Goal: Task Accomplishment & Management: Manage account settings

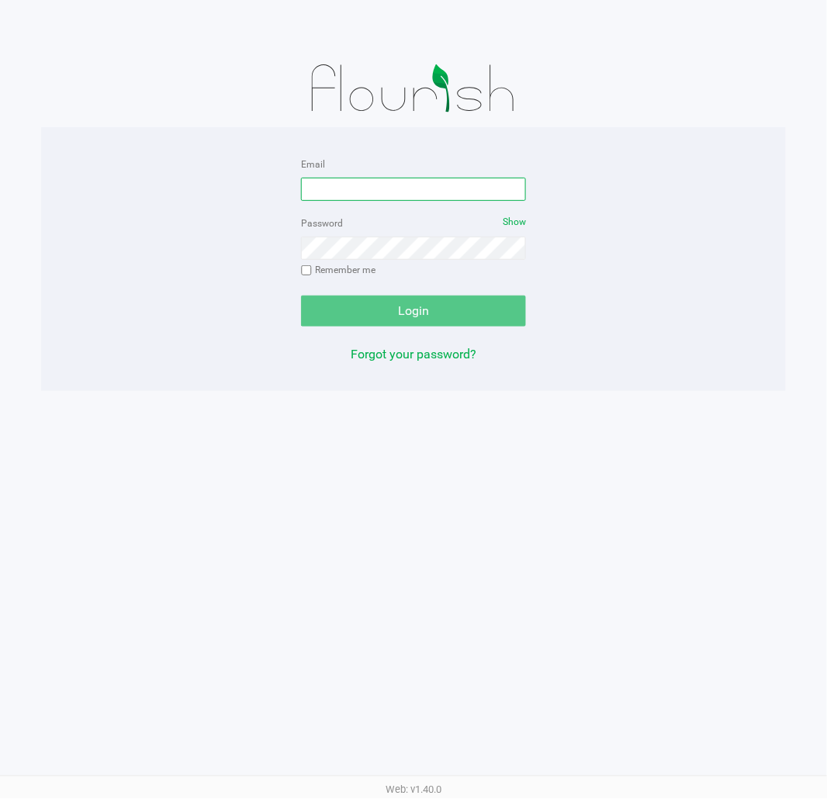
click at [331, 191] on input "Email" at bounding box center [413, 189] width 225 height 23
type input "samadio@liveparallel.com"
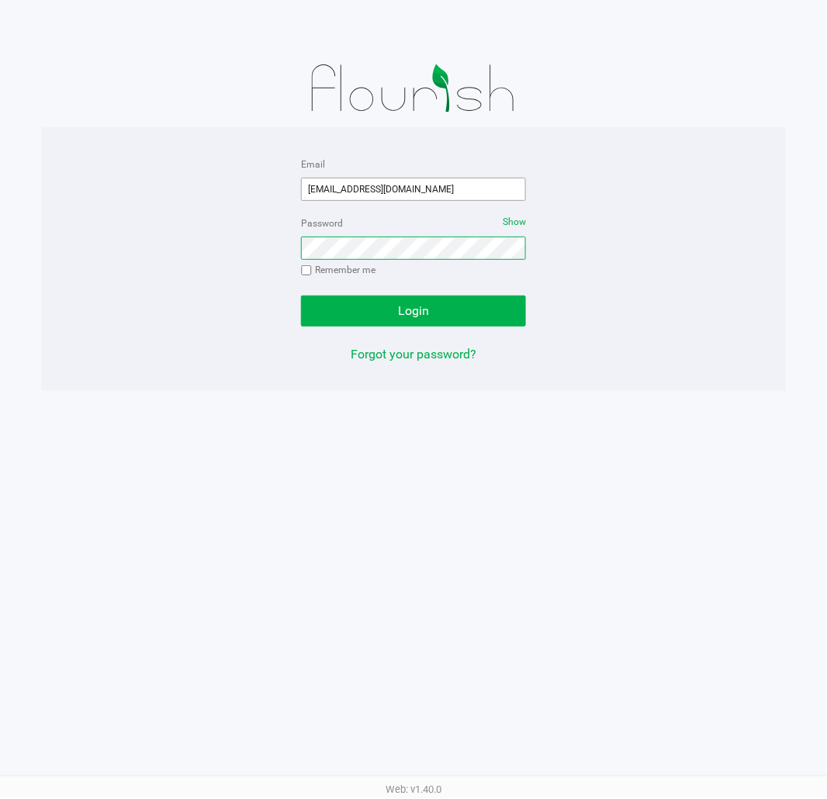
click at [301, 296] on button "Login" at bounding box center [413, 311] width 225 height 31
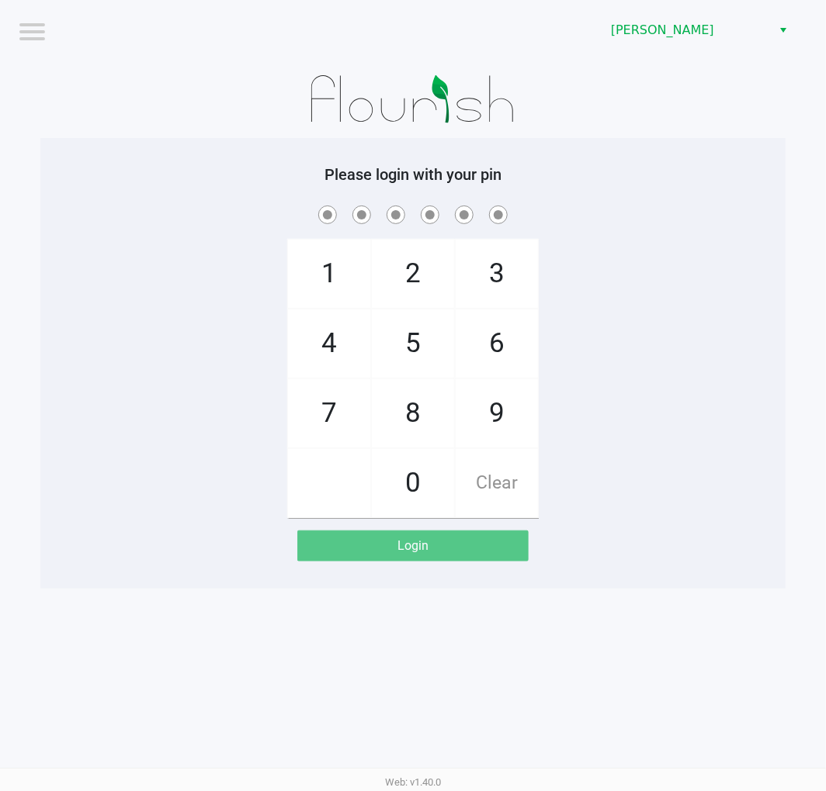
click at [157, 478] on div "1 4 7 2 5 8 0 3 6 9 Clear" at bounding box center [412, 361] width 745 height 316
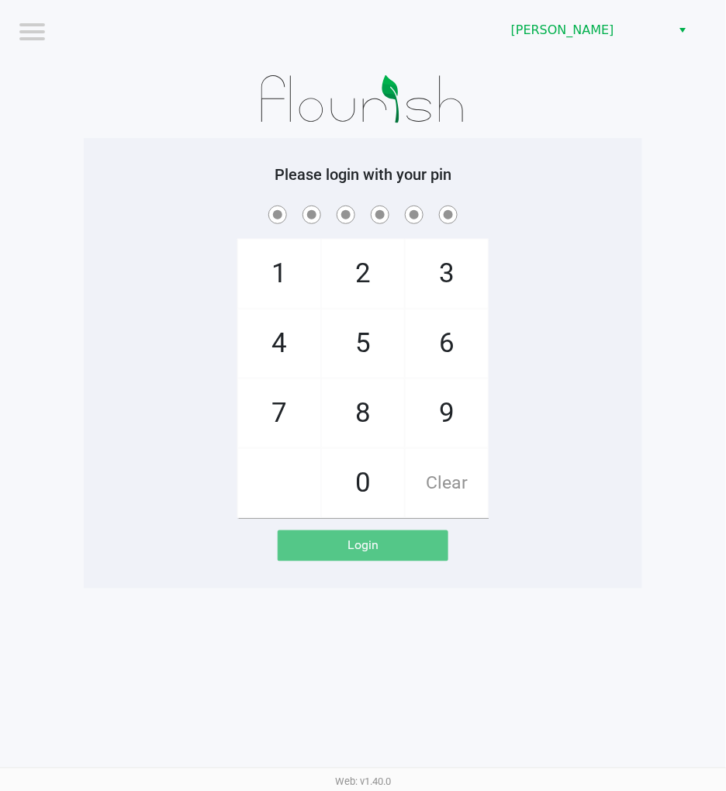
drag, startPoint x: 82, startPoint y: 109, endPoint x: 65, endPoint y: 144, distance: 38.9
click at [82, 109] on app-pos-login-wrapper "Logout Clermont WC Please login with your pin 1 4 7 2 5 8 0 3 6 9 Clear Login" at bounding box center [363, 294] width 726 height 589
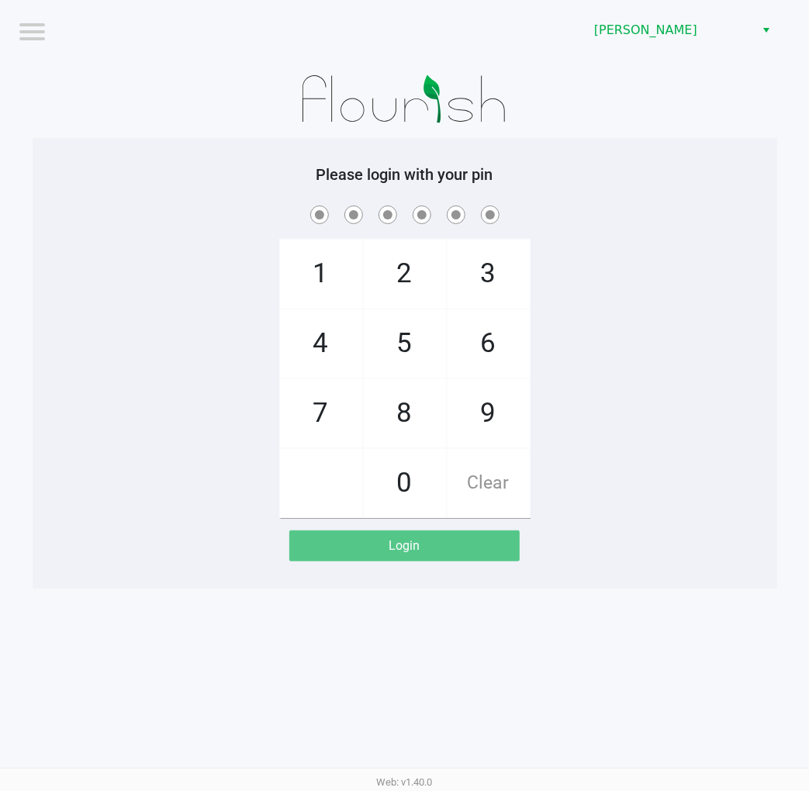
click at [222, 88] on div at bounding box center [405, 100] width 745 height 78
checkbox input "true"
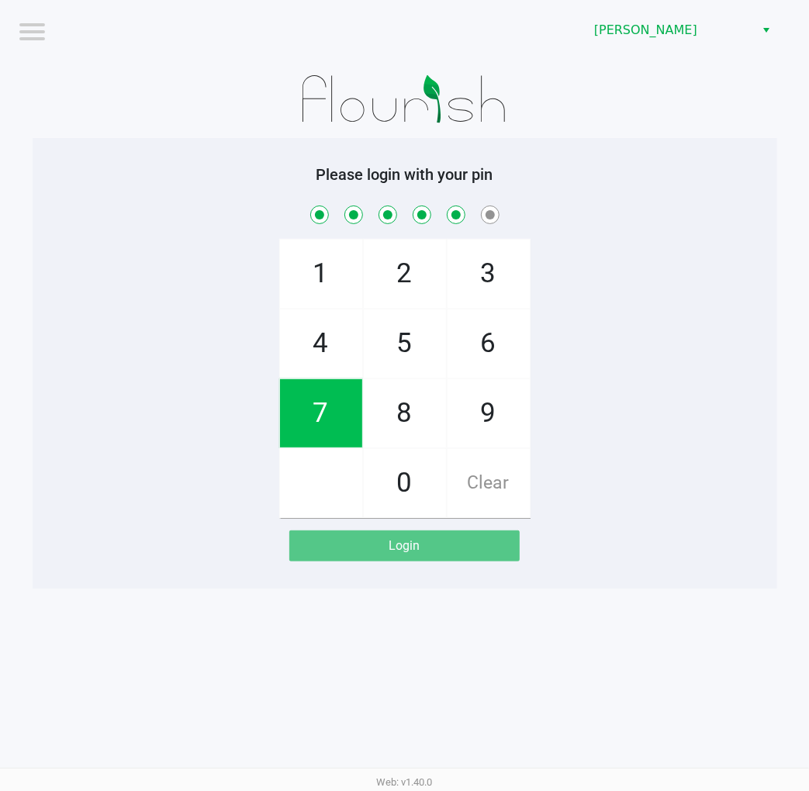
checkbox input "true"
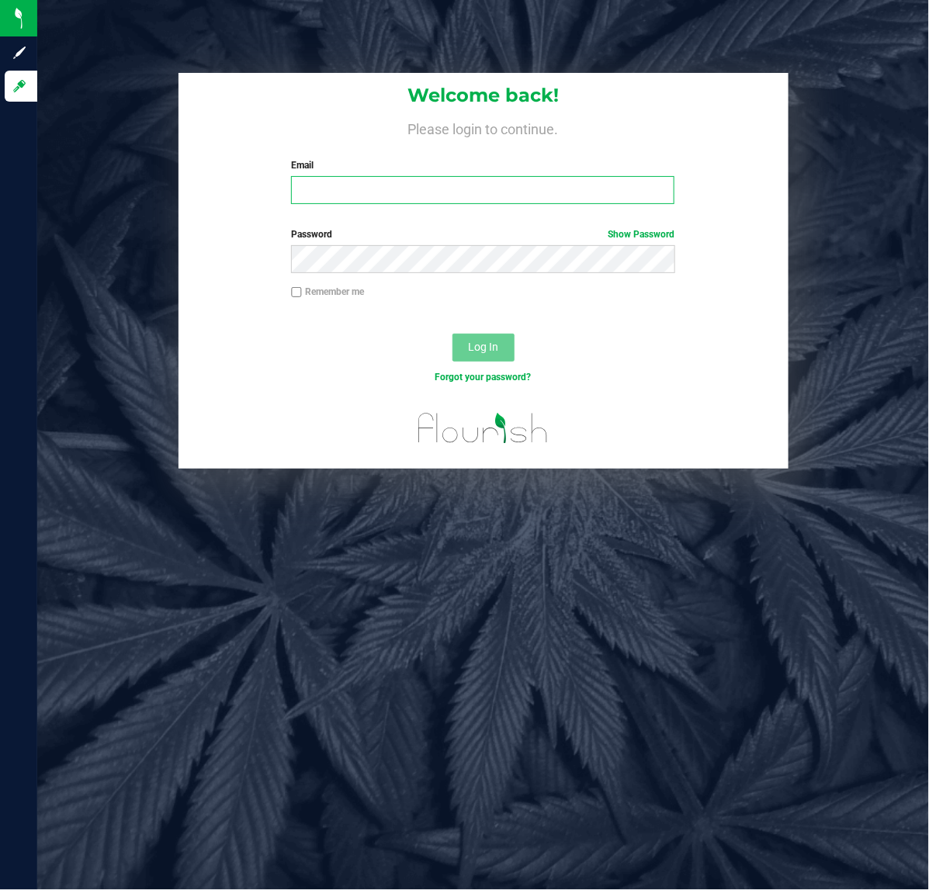
click at [552, 191] on input "Email" at bounding box center [482, 190] width 383 height 28
type input "[EMAIL_ADDRESS][DOMAIN_NAME]"
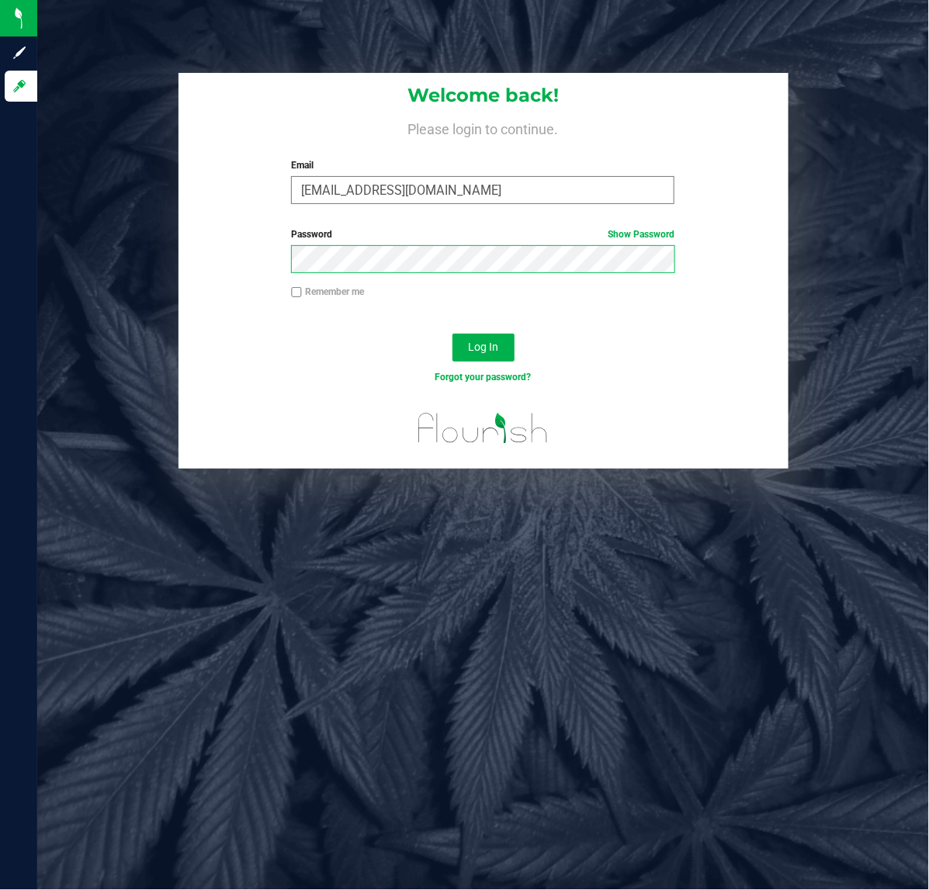
click at [452, 334] on button "Log In" at bounding box center [483, 348] width 62 height 28
